Goal: Information Seeking & Learning: Check status

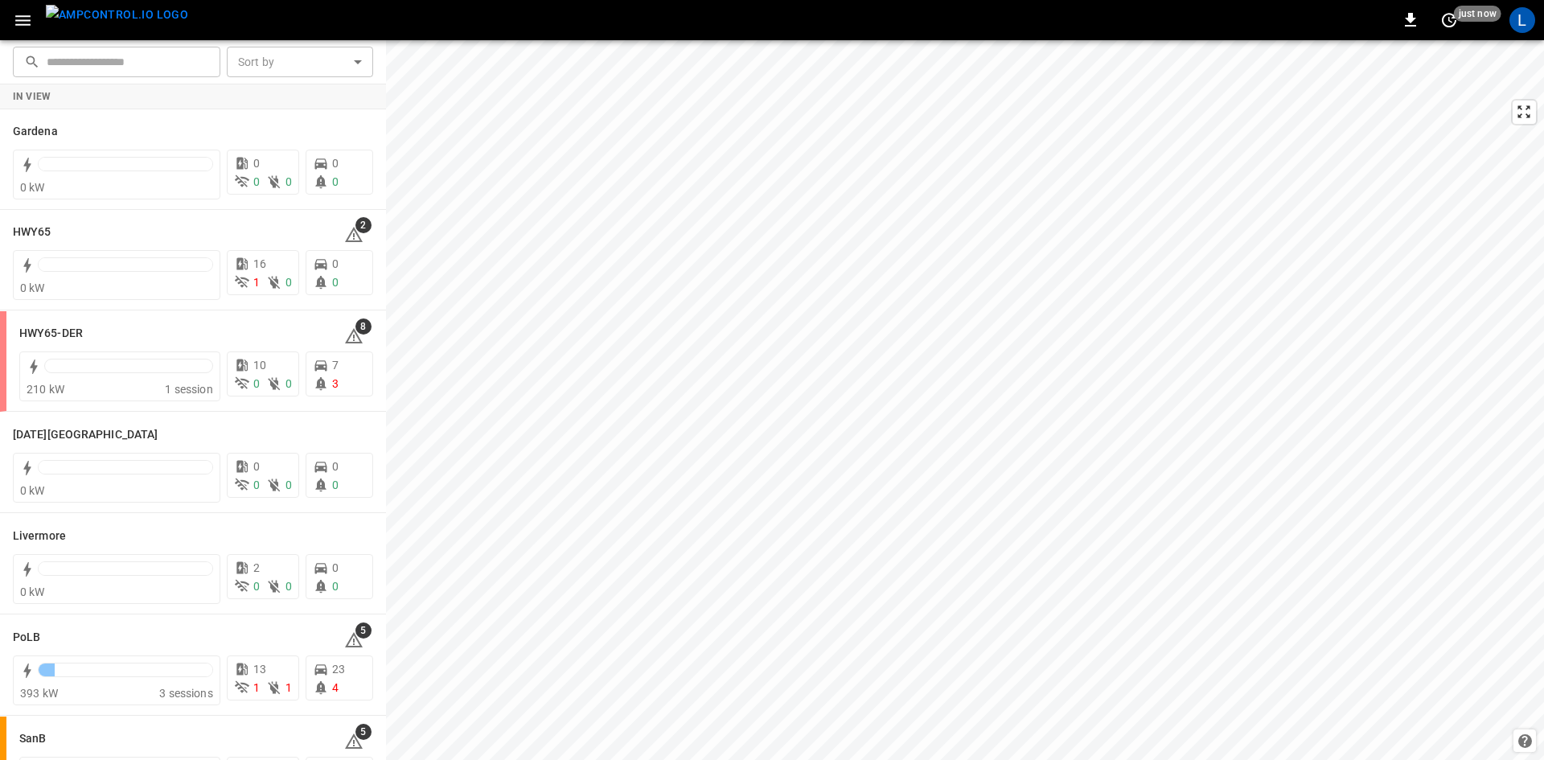
click at [26, 25] on icon "button" at bounding box center [22, 20] width 15 height 10
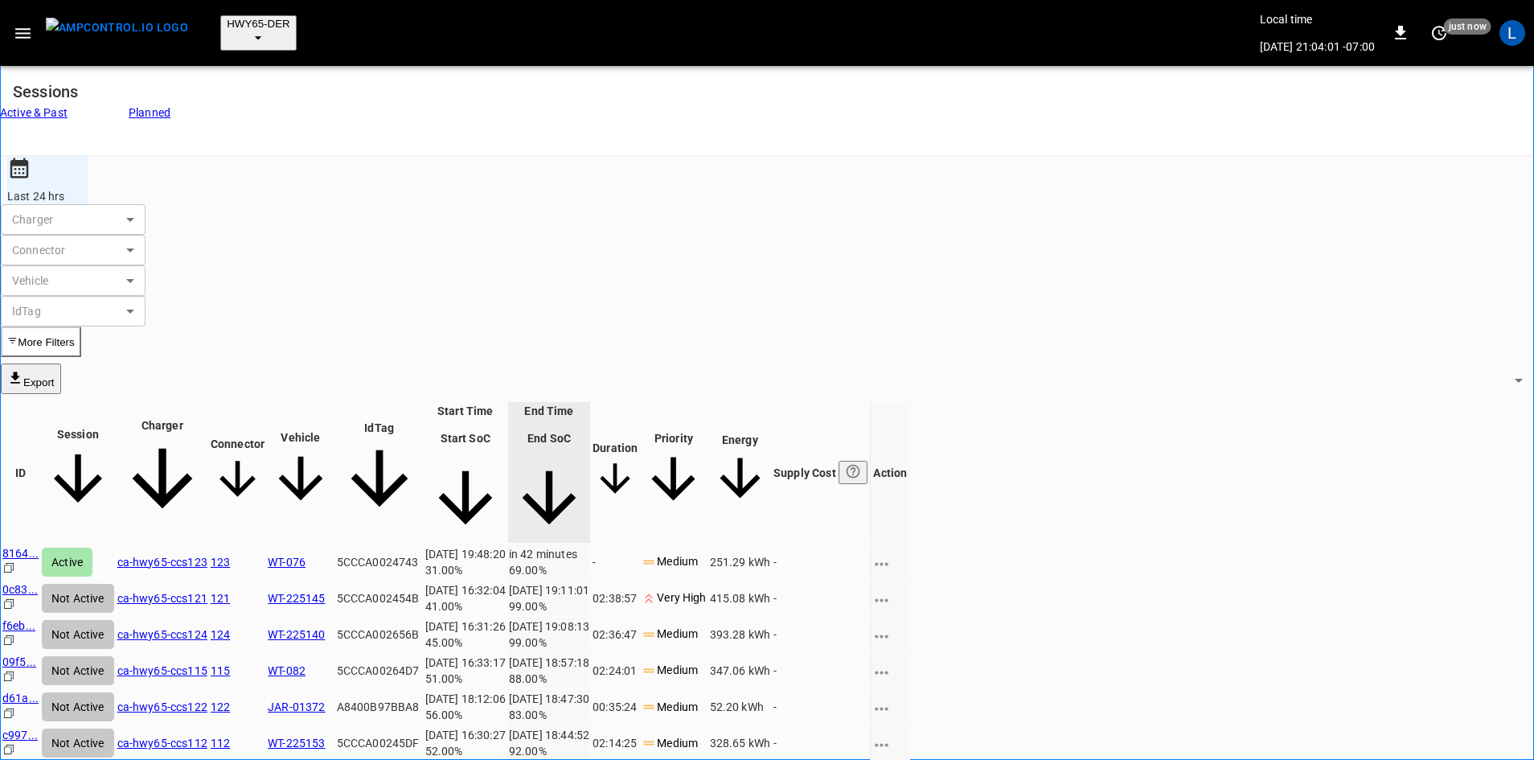
click at [207, 556] on link "ca-hwy65-ccs123" at bounding box center [162, 562] width 90 height 13
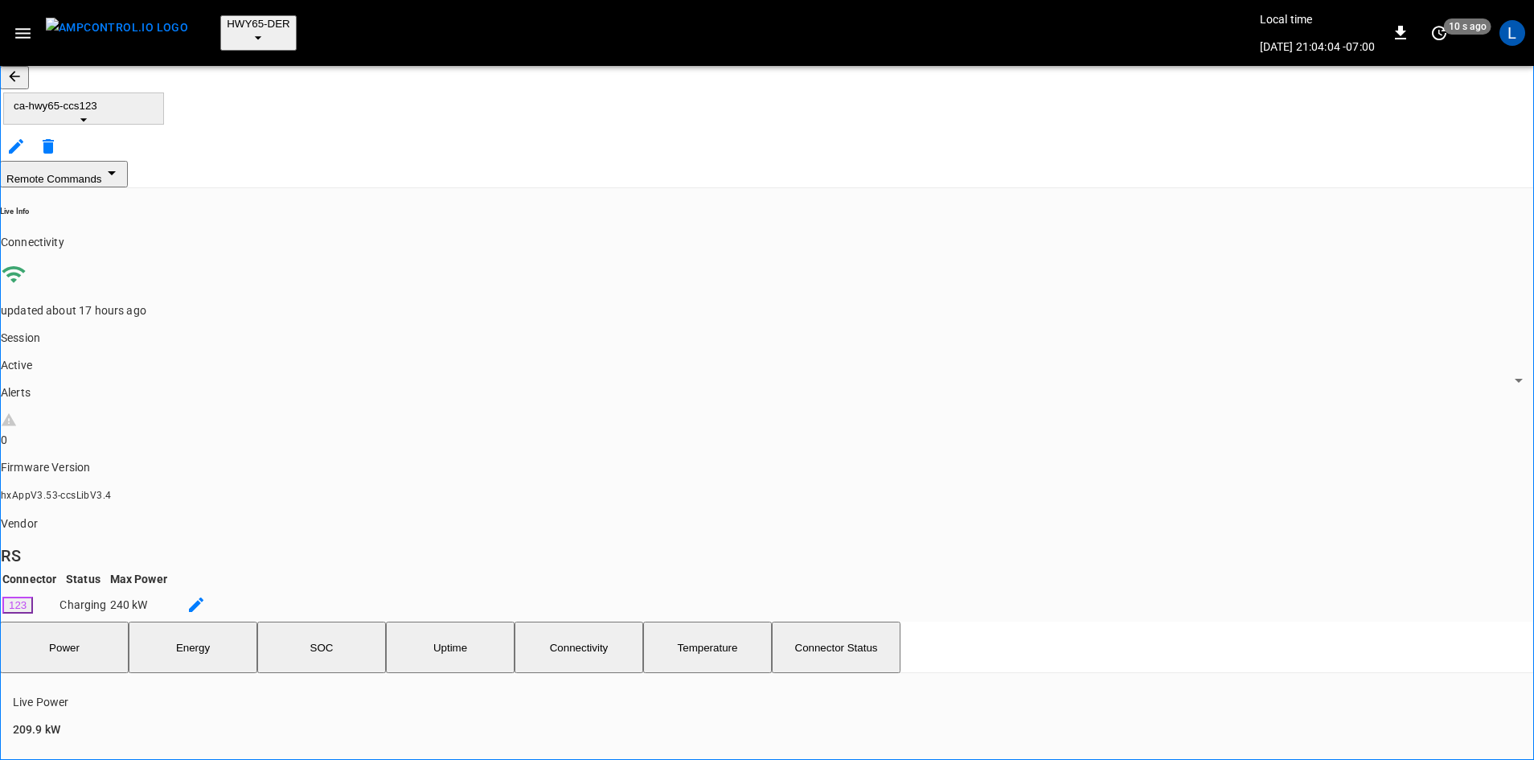
click at [353, 622] on button "SOC" at bounding box center [321, 647] width 129 height 51
click at [20, 73] on button "button" at bounding box center [14, 77] width 29 height 23
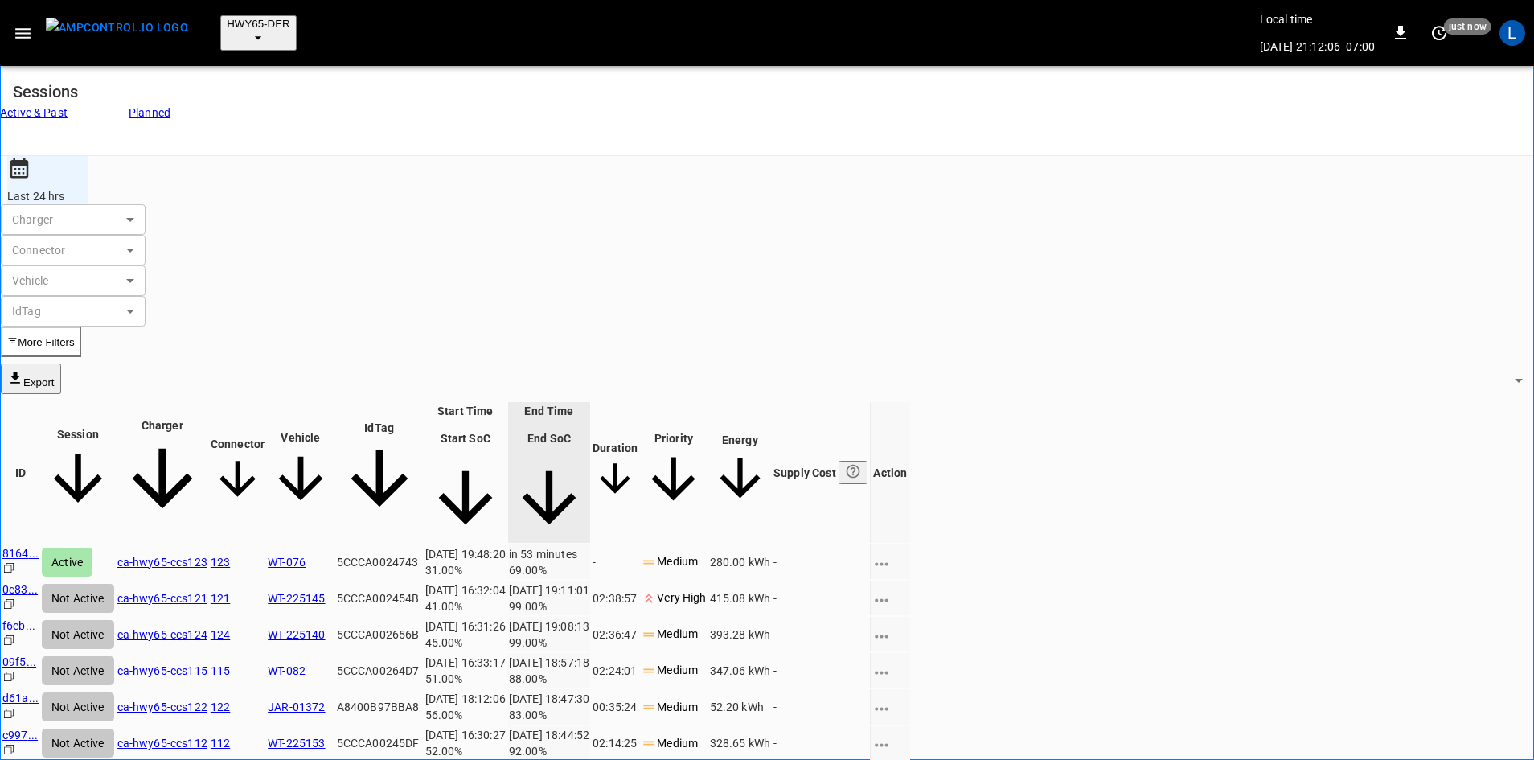
click at [207, 556] on link "ca-hwy65-ccs123" at bounding box center [162, 562] width 90 height 13
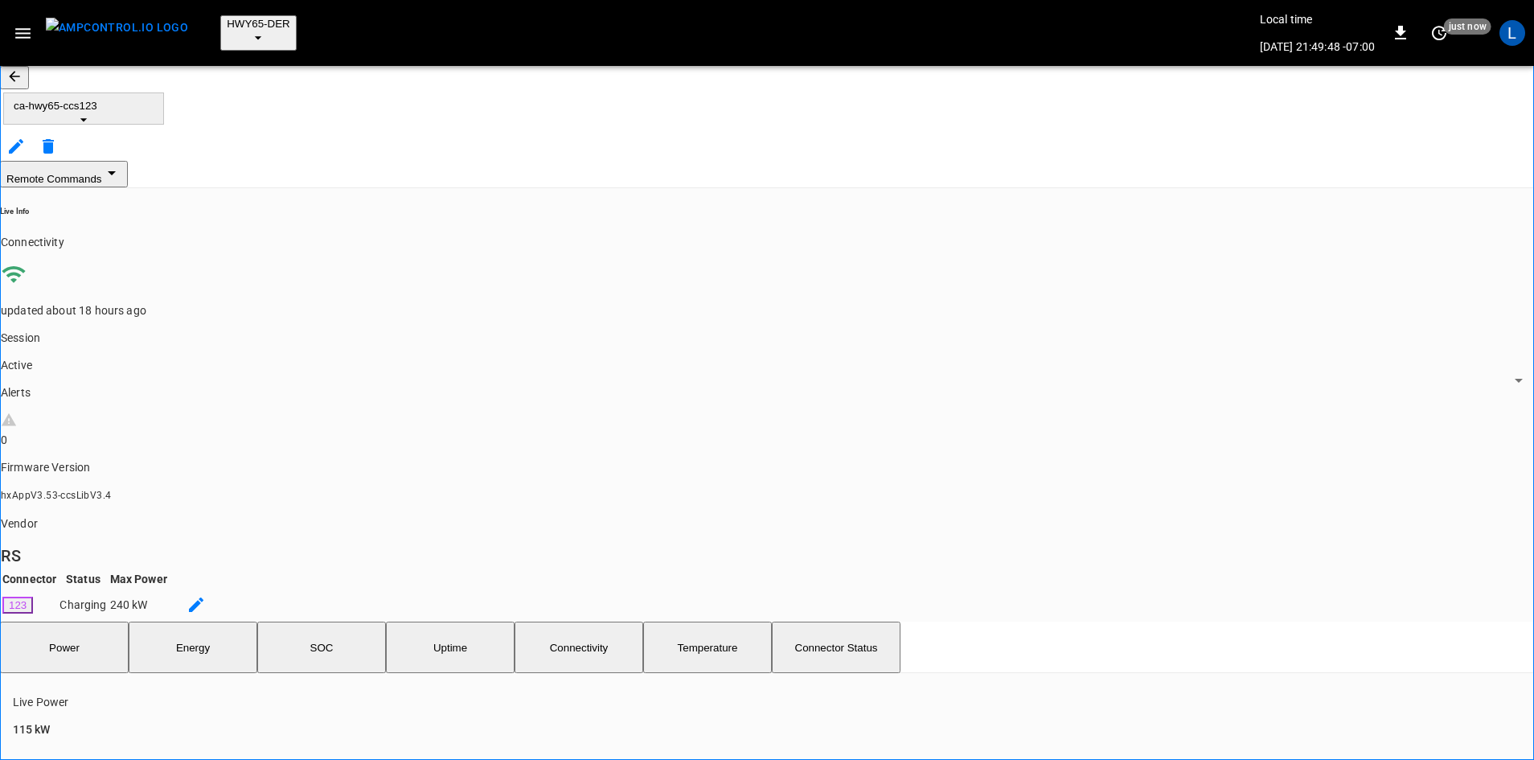
click at [342, 622] on button "SOC" at bounding box center [321, 647] width 129 height 51
click at [19, 72] on icon "button" at bounding box center [14, 76] width 10 height 10
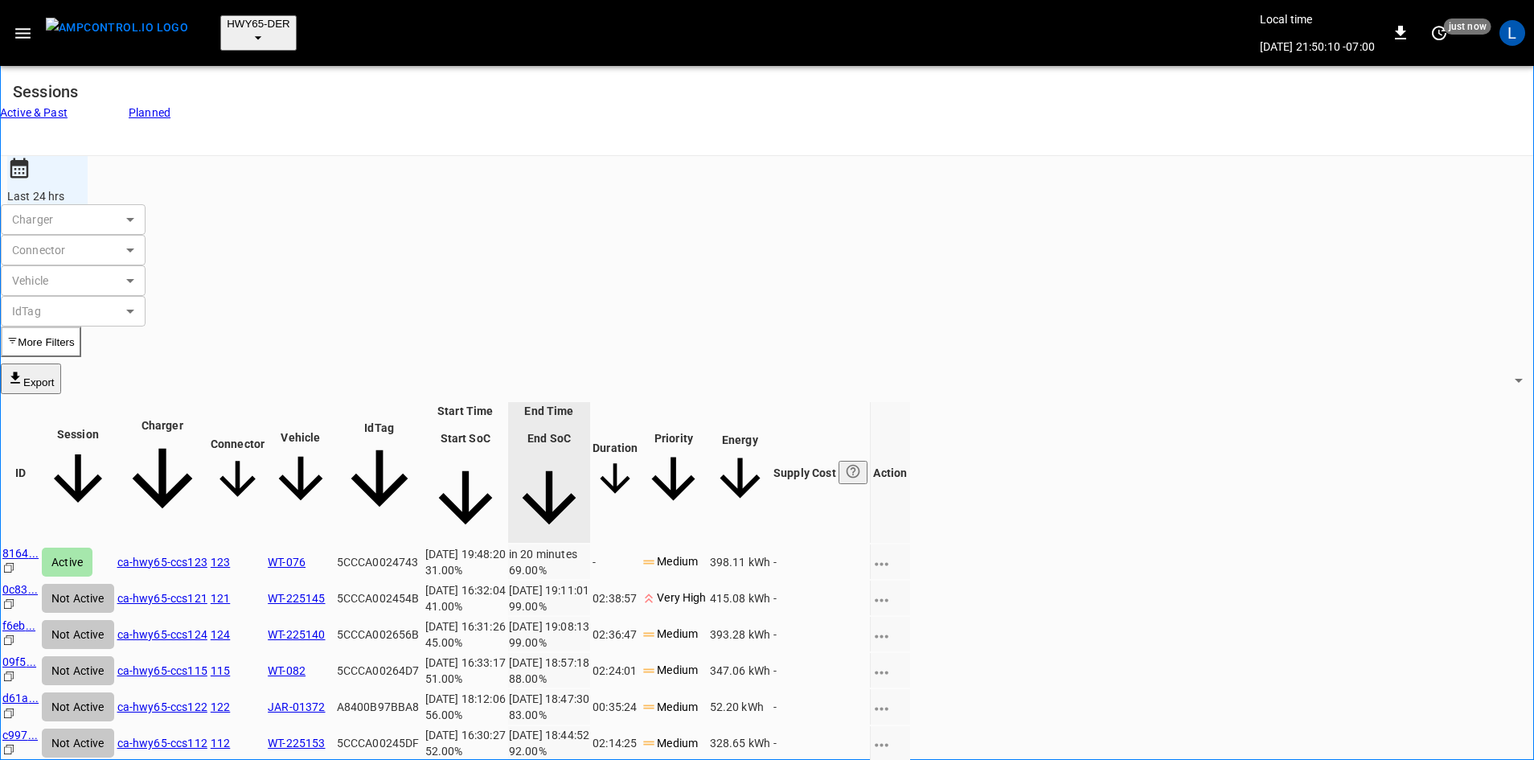
click at [207, 556] on link "ca-hwy65-ccs123" at bounding box center [162, 562] width 90 height 13
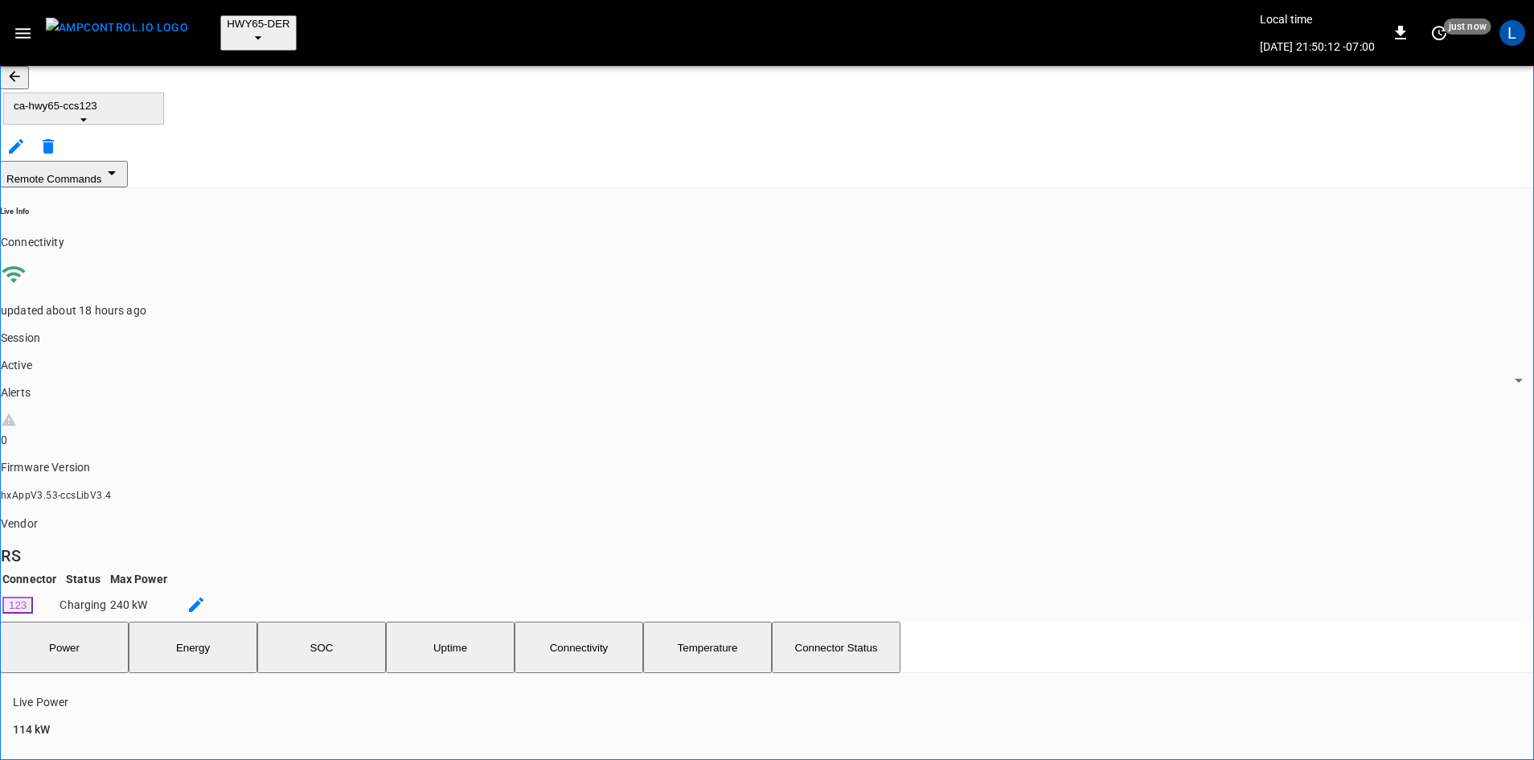
click at [342, 622] on button "SOC" at bounding box center [321, 647] width 129 height 51
click at [23, 72] on icon "button" at bounding box center [14, 76] width 16 height 16
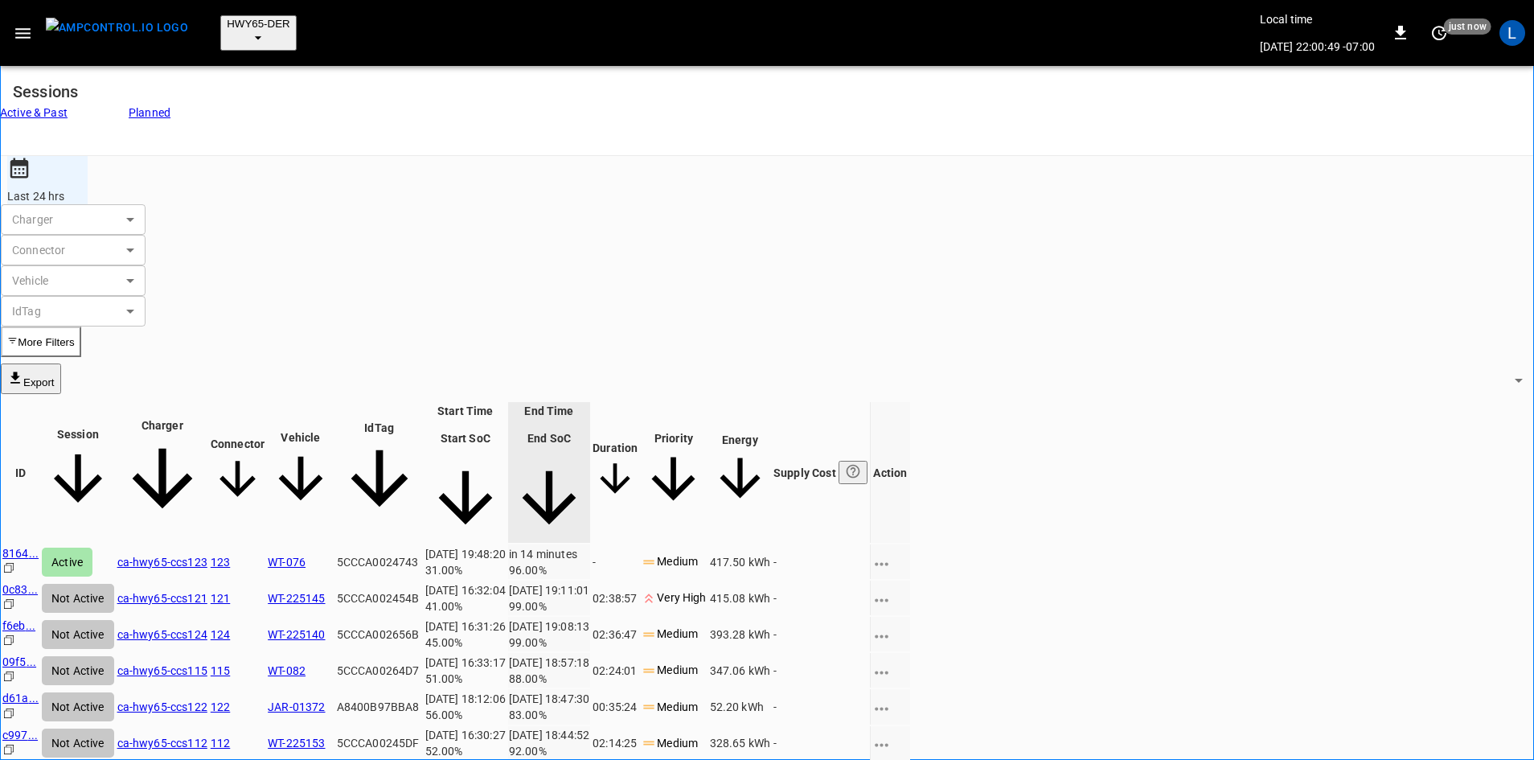
click at [264, 24] on button "HWY65-DER" at bounding box center [258, 32] width 76 height 35
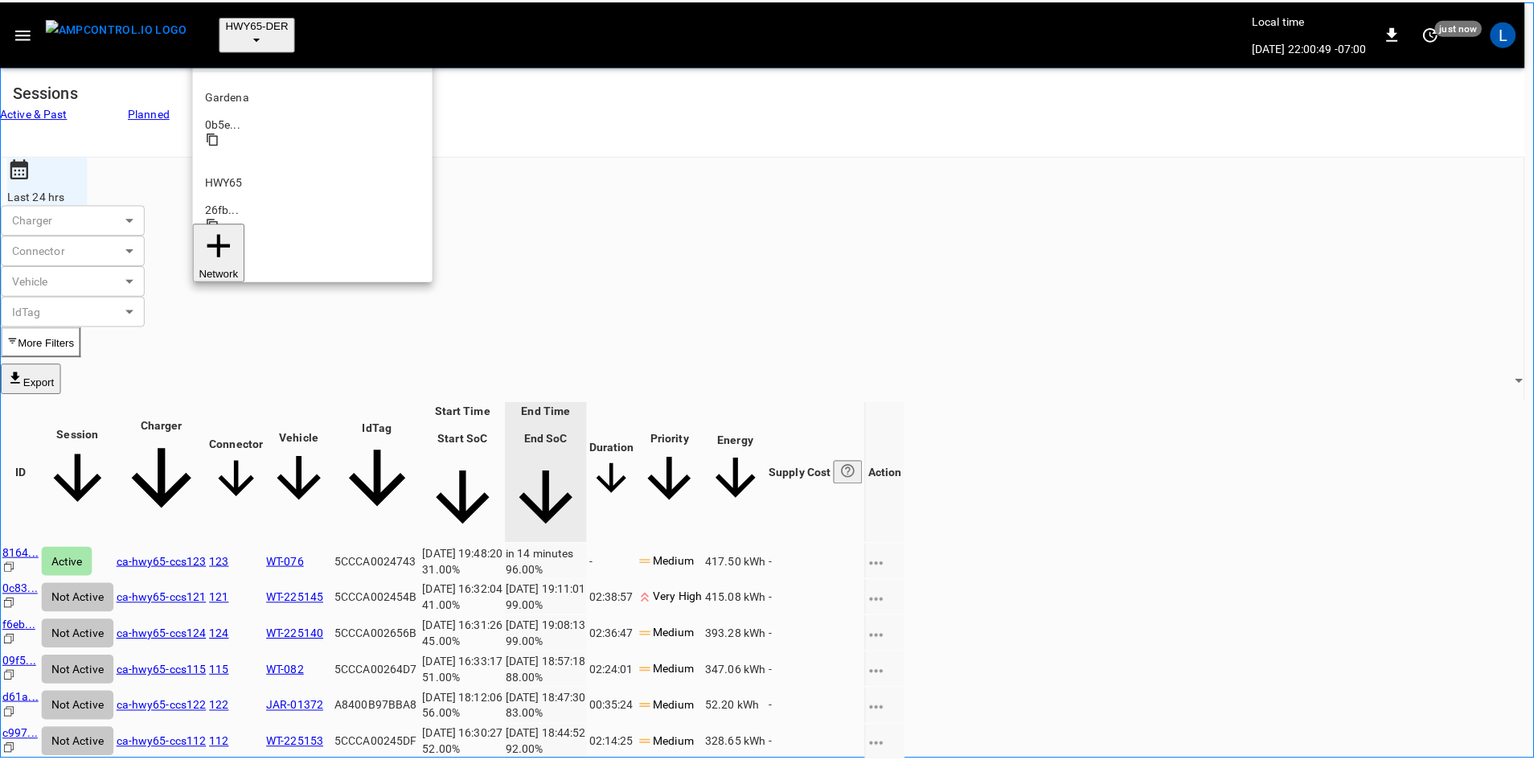
scroll to position [56, 0]
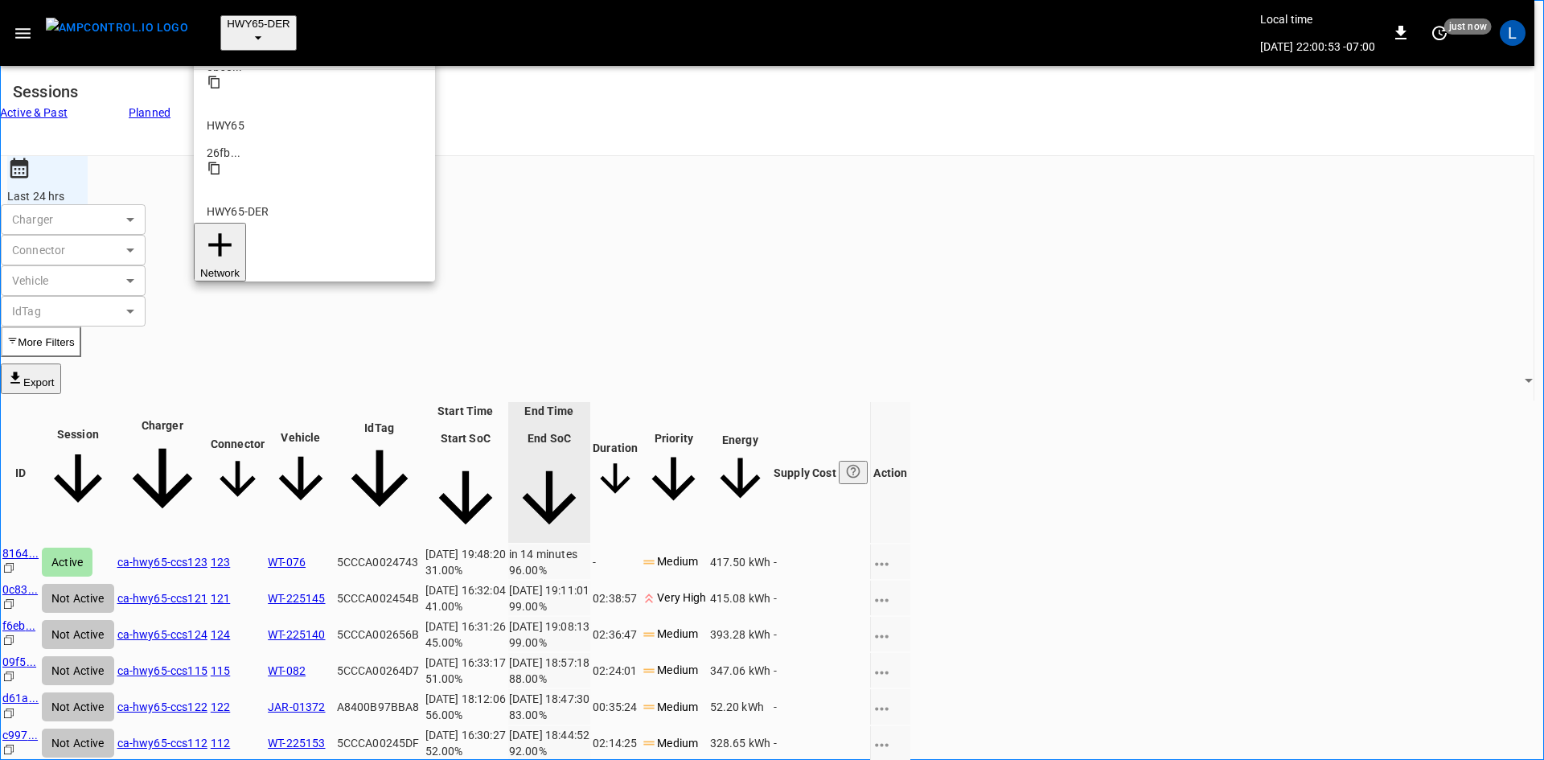
click at [278, 203] on p "HWY65-DER" at bounding box center [315, 211] width 216 height 16
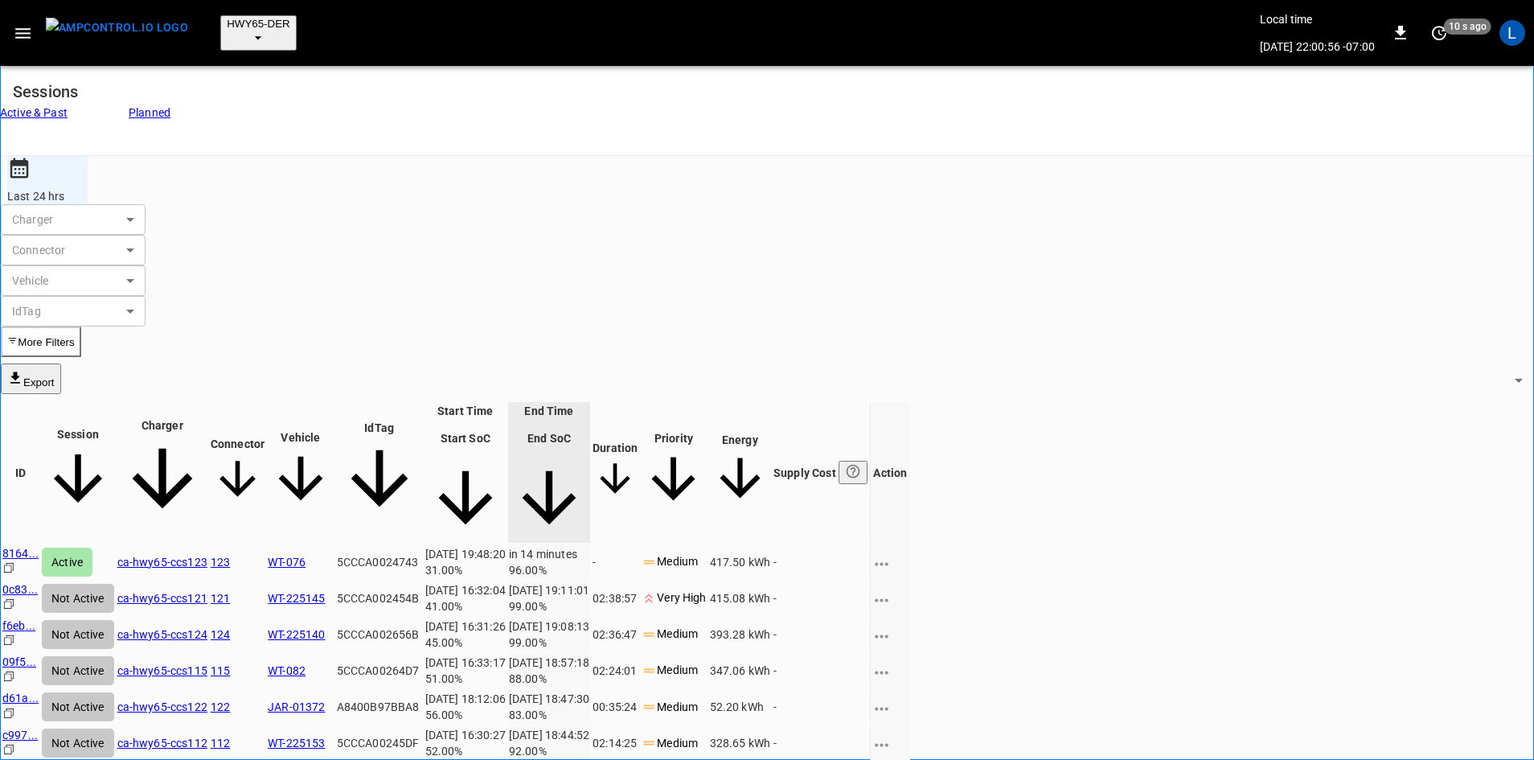
click at [81, 326] on button "More Filters" at bounding box center [41, 341] width 80 height 31
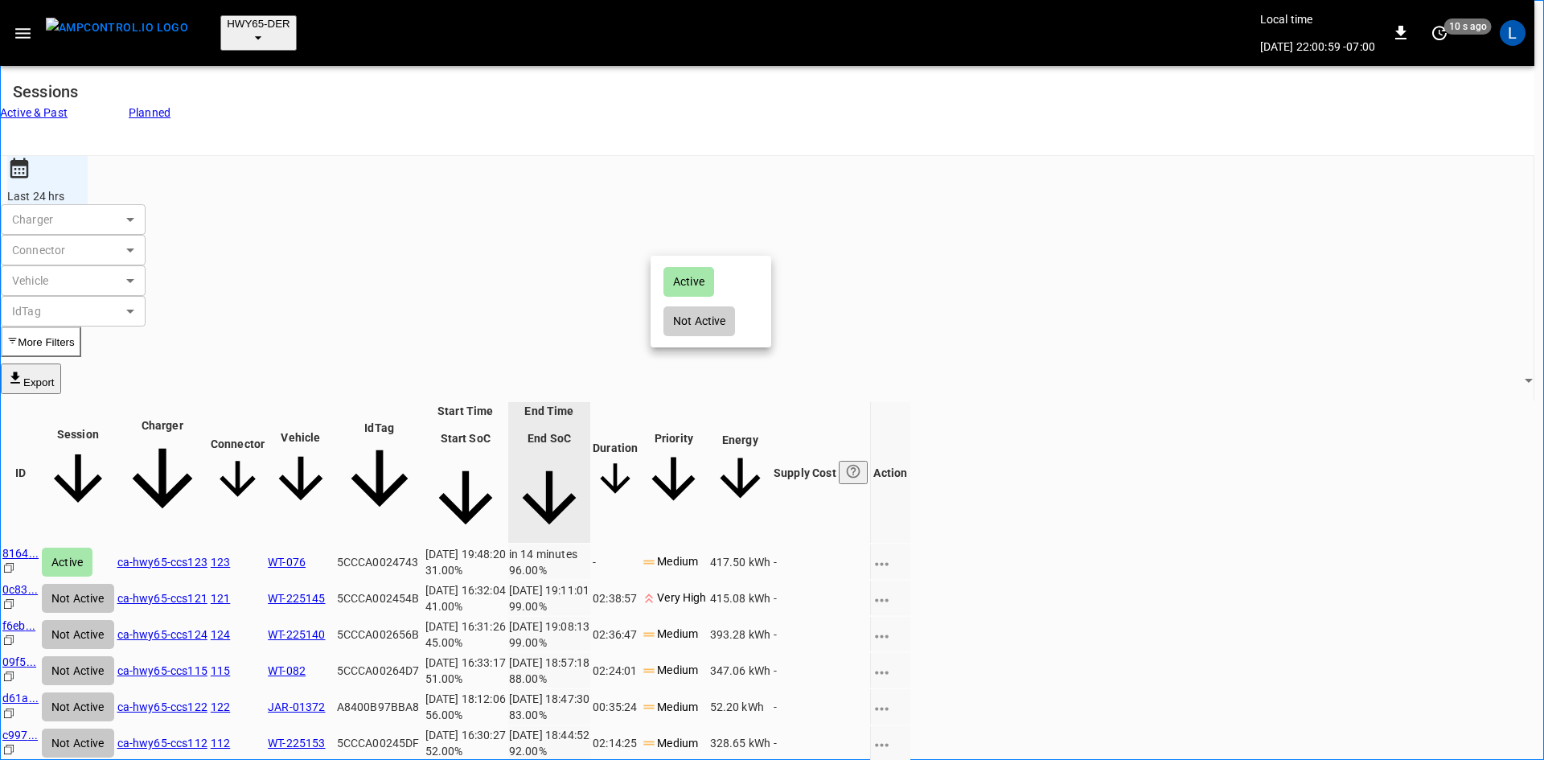
click at [750, 236] on div at bounding box center [772, 380] width 1544 height 760
click at [823, 142] on div at bounding box center [772, 380] width 1544 height 760
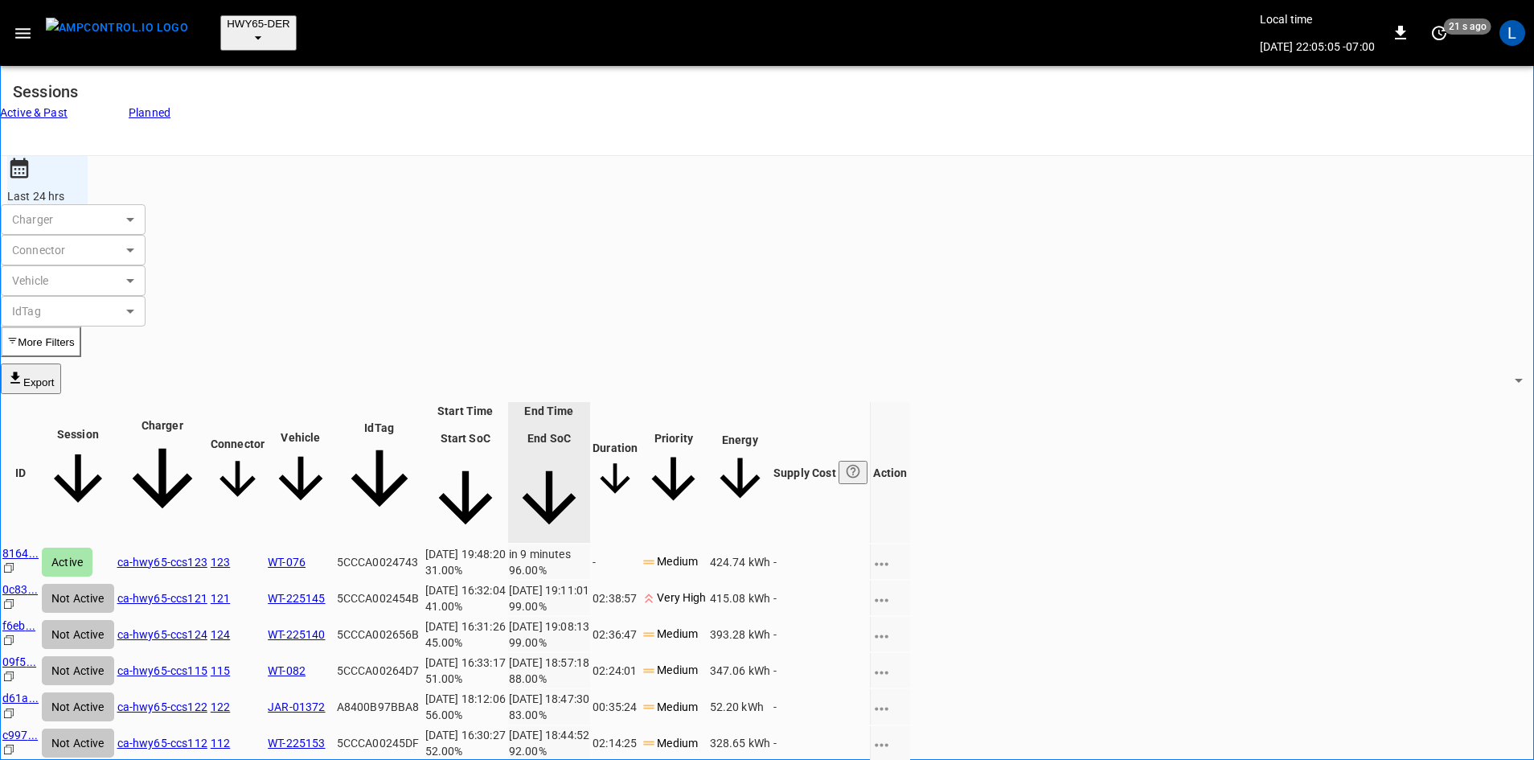
click at [207, 556] on link "ca-hwy65-ccs123" at bounding box center [162, 562] width 90 height 13
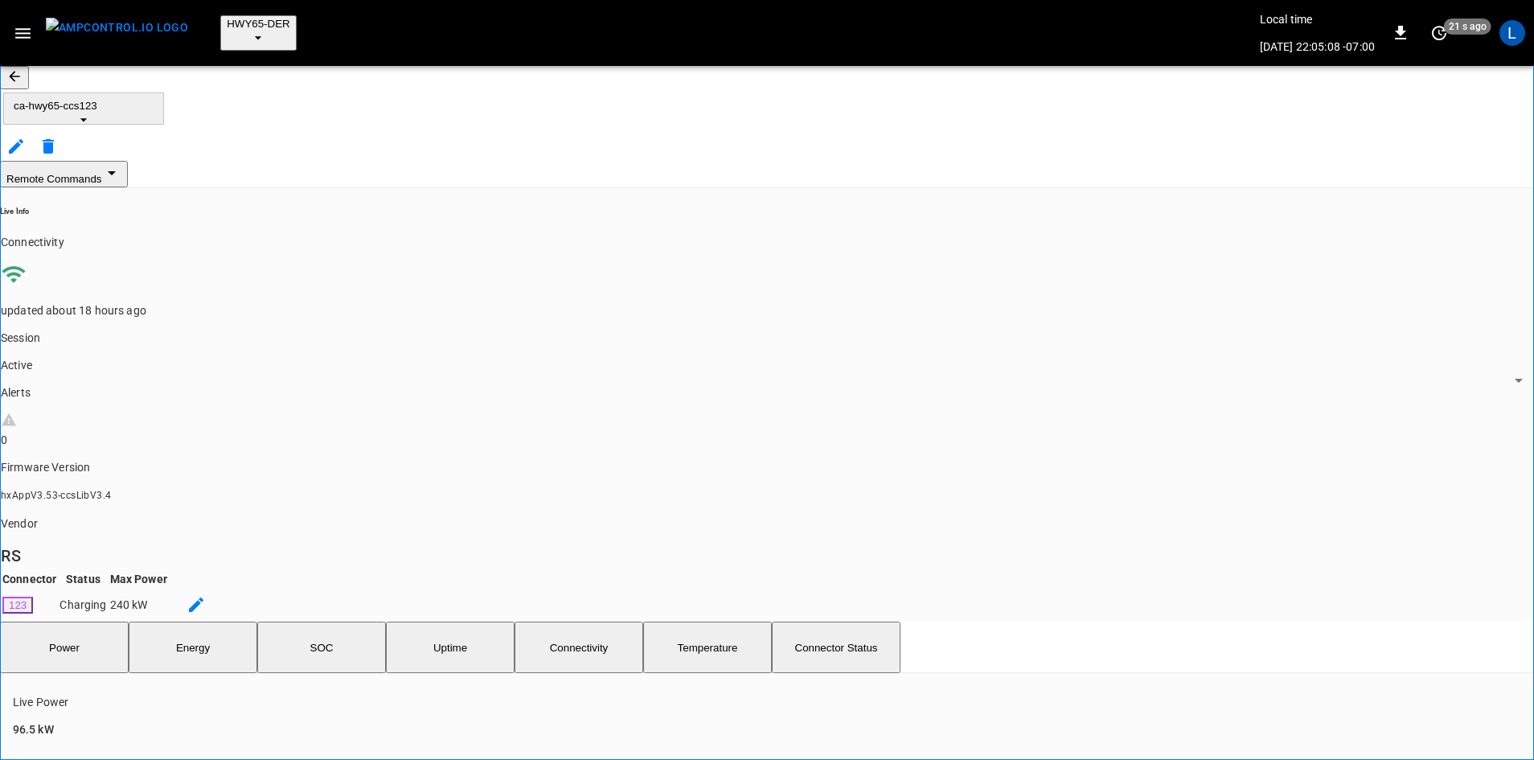
click at [336, 622] on button "SOC" at bounding box center [321, 647] width 129 height 51
click at [80, 622] on button "Power" at bounding box center [64, 647] width 129 height 51
click at [23, 71] on icon "button" at bounding box center [14, 76] width 16 height 16
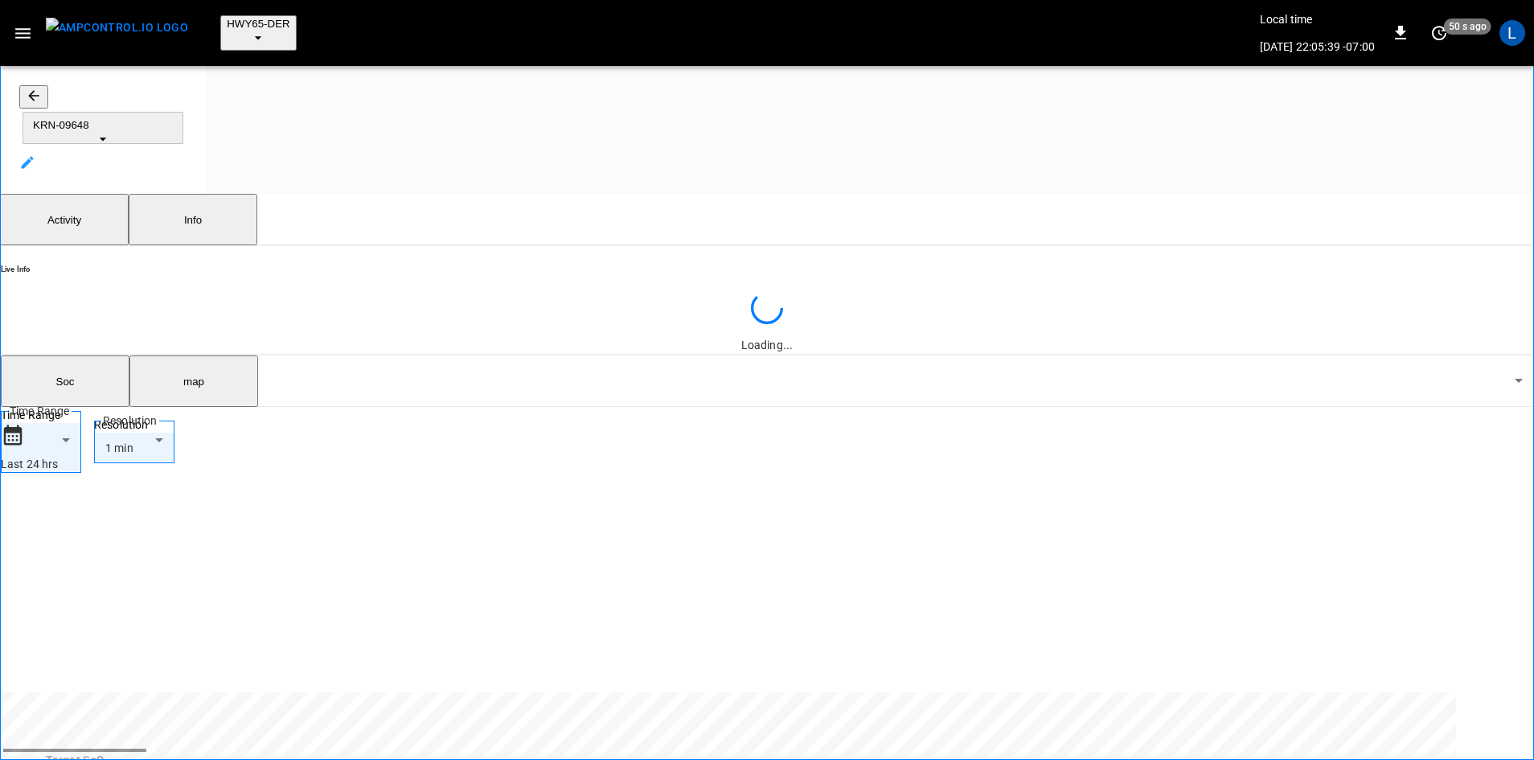
click at [41, 89] on button "button" at bounding box center [33, 96] width 29 height 23
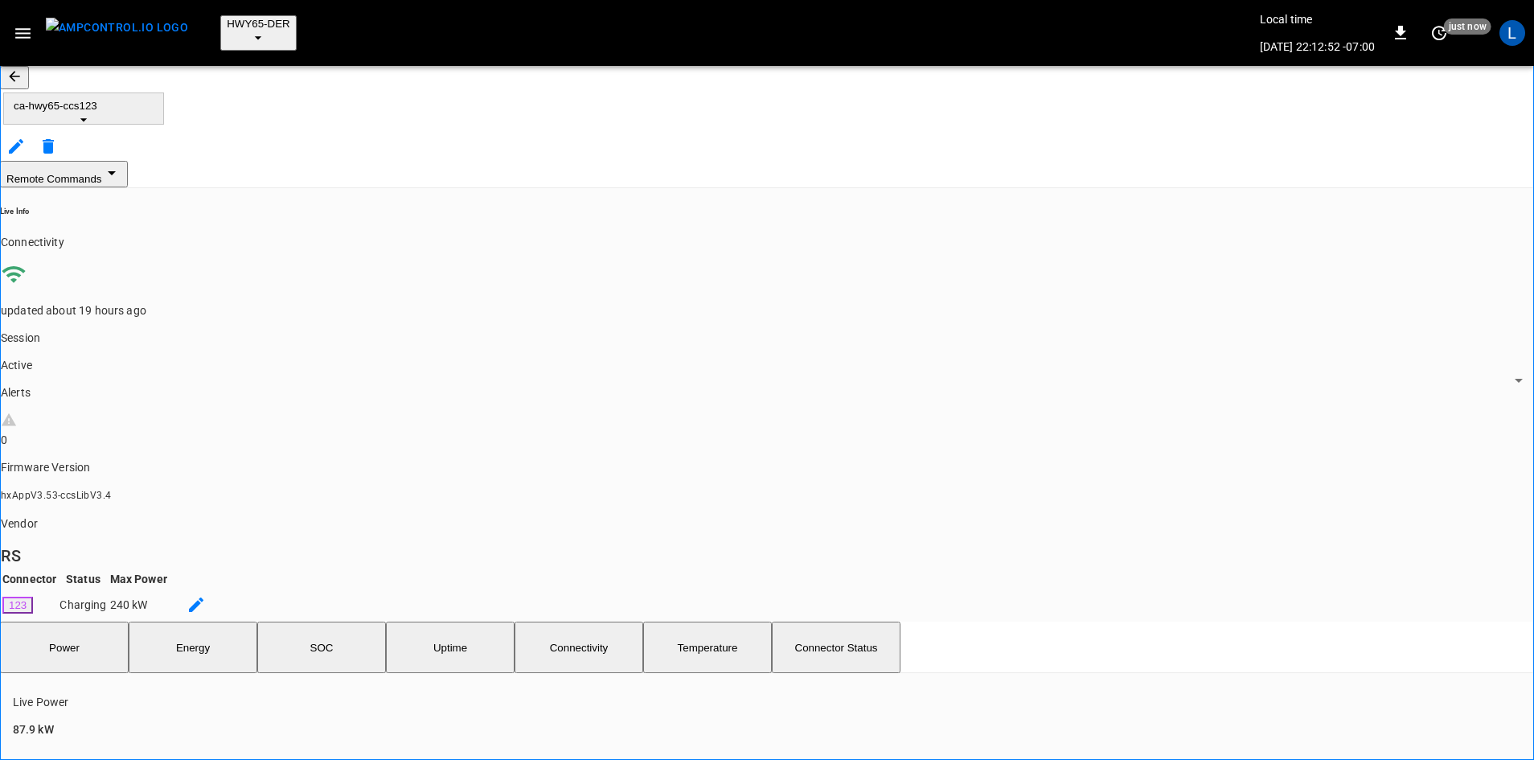
click at [331, 622] on button "SOC" at bounding box center [321, 647] width 129 height 51
click at [23, 76] on button "button" at bounding box center [14, 77] width 29 height 23
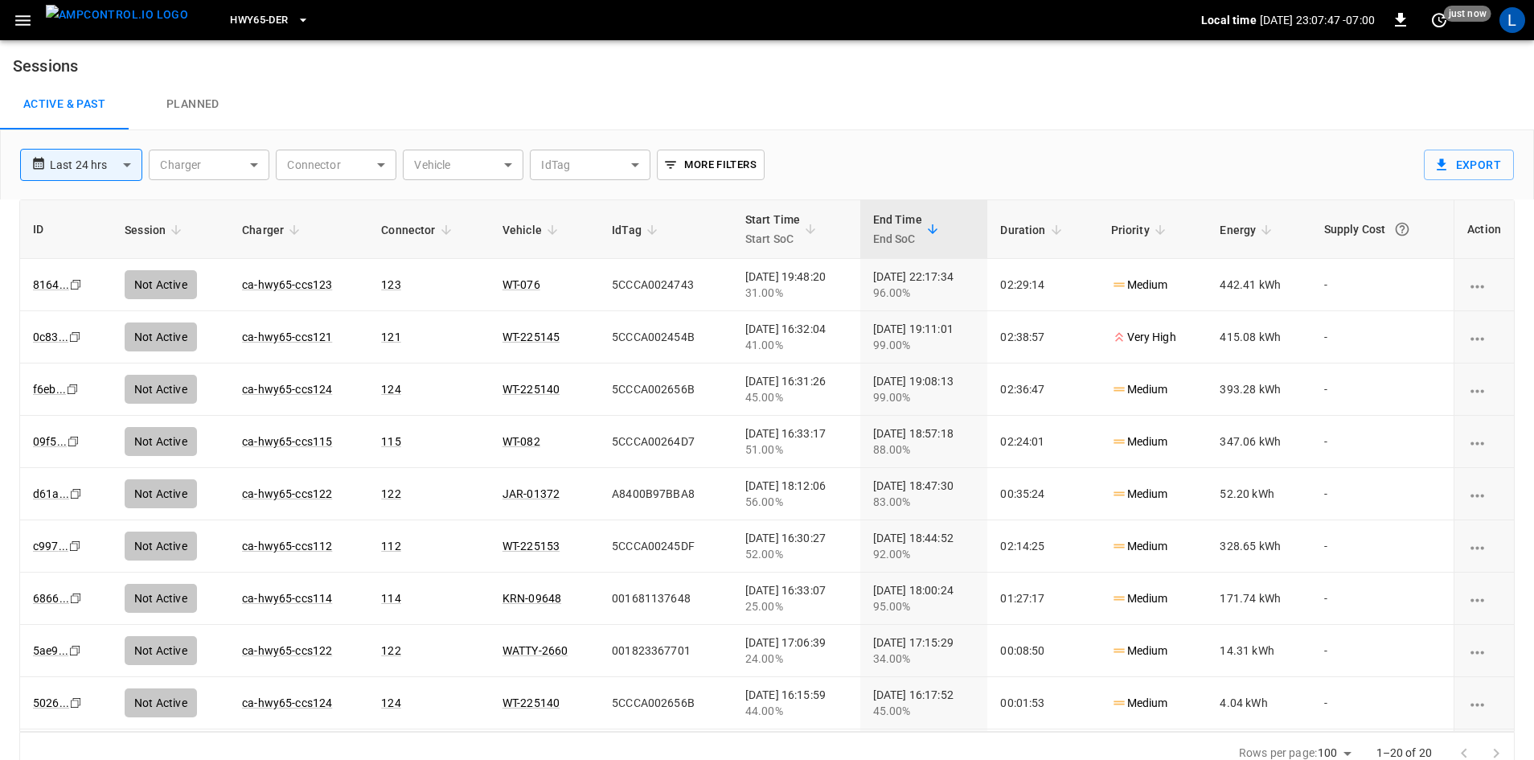
click at [251, 17] on span "HWY65-DER" at bounding box center [259, 20] width 58 height 18
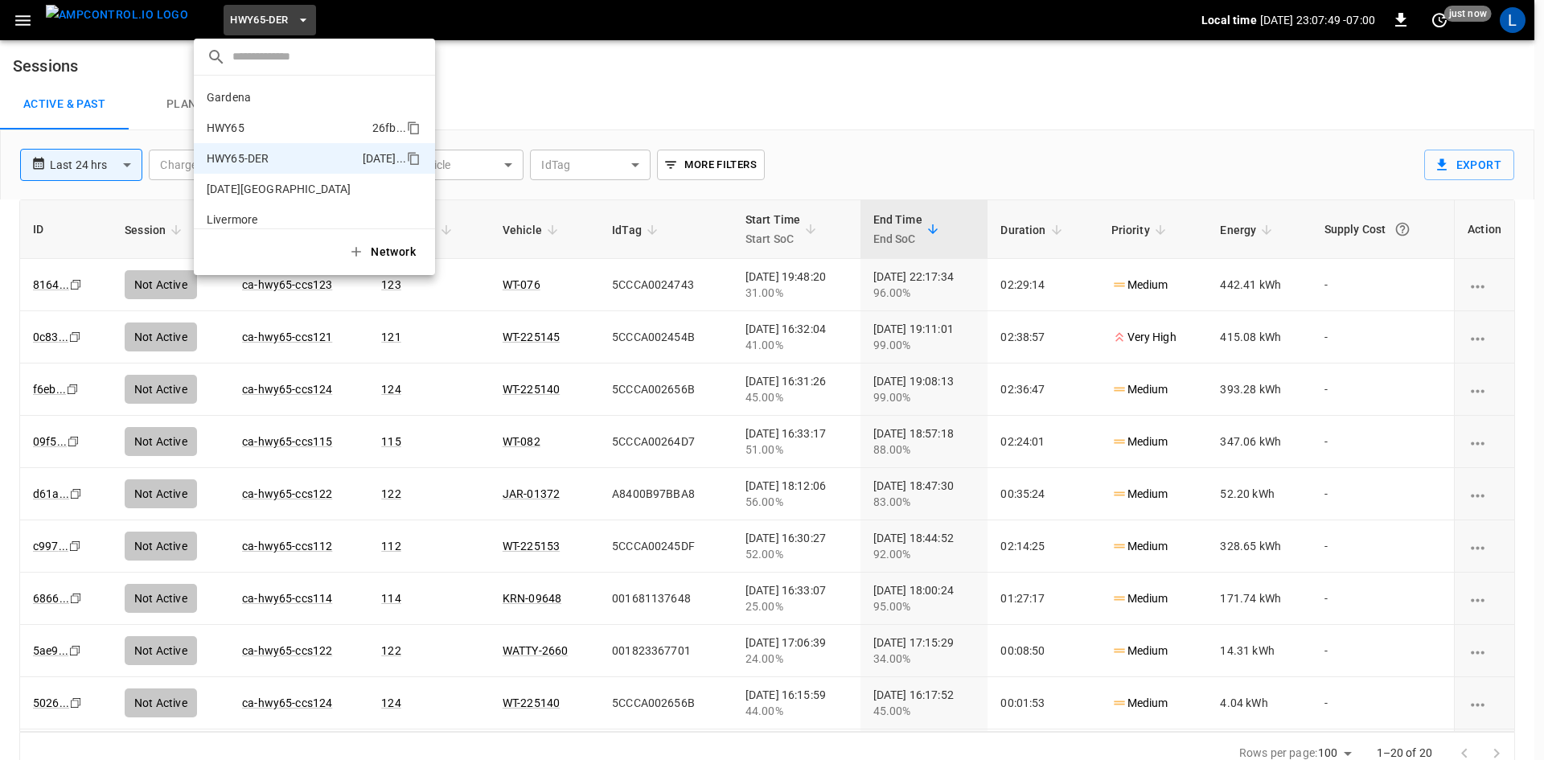
click at [301, 126] on p "HWY65" at bounding box center [286, 128] width 159 height 16
